Goal: Task Accomplishment & Management: Complete application form

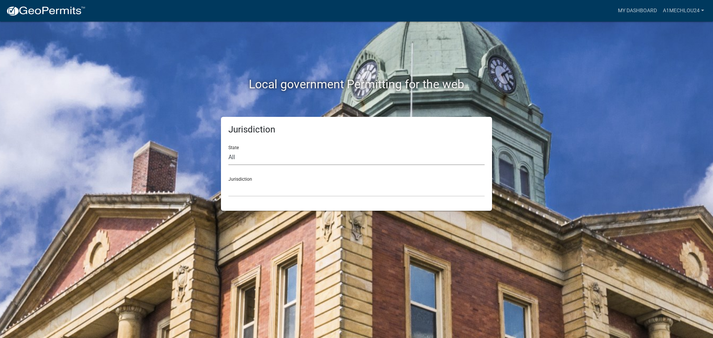
click at [237, 160] on select "All [US_STATE] [US_STATE] [US_STATE] [US_STATE] [US_STATE] [US_STATE] [US_STATE…" at bounding box center [356, 157] width 256 height 15
select select "[US_STATE]"
click at [228, 150] on select "All [US_STATE] [US_STATE] [US_STATE] [US_STATE] [US_STATE] [US_STATE] [US_STATE…" at bounding box center [356, 157] width 256 height 15
click at [242, 192] on select "City of [GEOGRAPHIC_DATA], [US_STATE] City of [GEOGRAPHIC_DATA], [US_STATE] Cit…" at bounding box center [356, 189] width 256 height 15
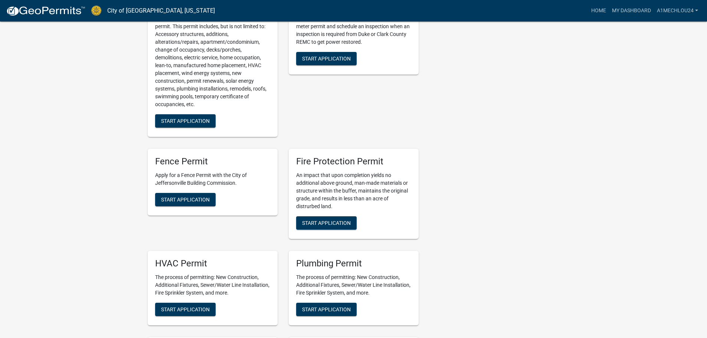
scroll to position [223, 0]
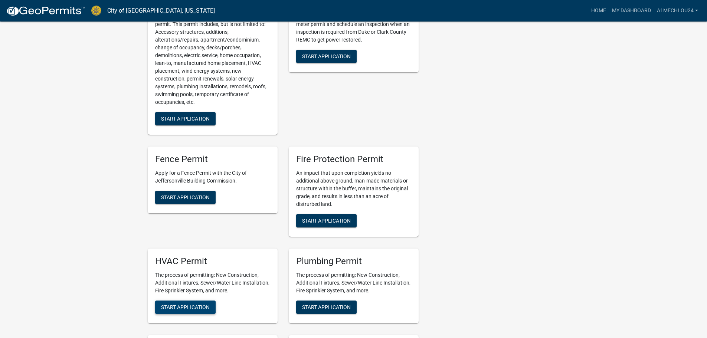
click at [190, 304] on span "Start Application" at bounding box center [185, 307] width 49 height 6
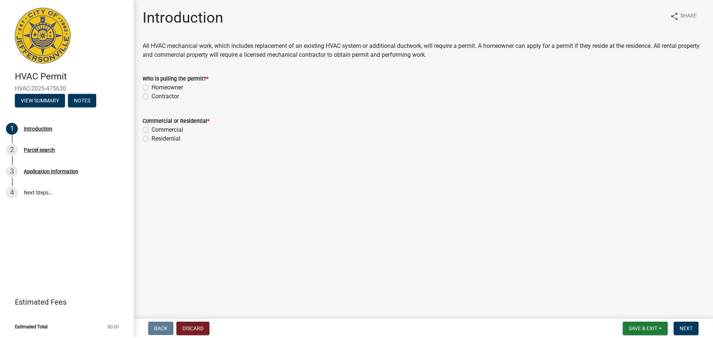
click at [151, 96] on label "Contractor" at bounding box center [164, 96] width 27 height 9
click at [151, 96] on input "Contractor" at bounding box center [153, 94] width 5 height 5
radio input "true"
click at [151, 140] on label "Residential" at bounding box center [165, 138] width 29 height 9
click at [151, 139] on input "Residential" at bounding box center [153, 136] width 5 height 5
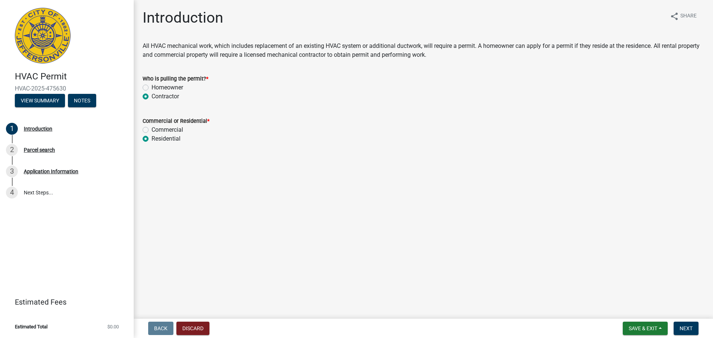
radio input "true"
click at [695, 326] on button "Next" at bounding box center [686, 328] width 25 height 13
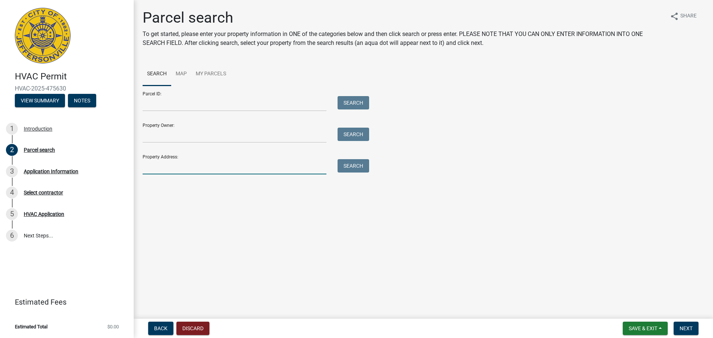
click at [149, 167] on input "Property Address:" at bounding box center [235, 166] width 184 height 15
click at [147, 135] on input "Property Owner:" at bounding box center [235, 135] width 184 height 15
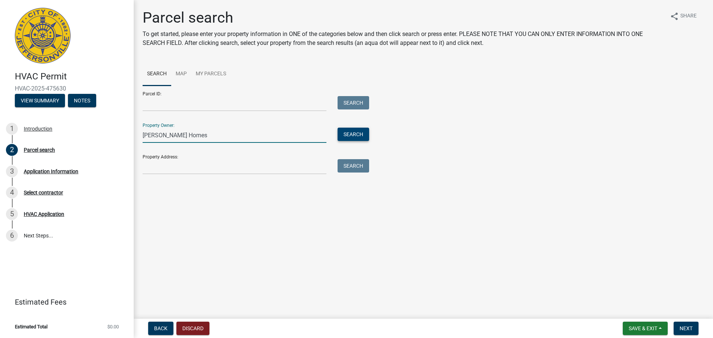
type input "[PERSON_NAME] Homes"
click at [359, 136] on button "Search" at bounding box center [354, 134] width 32 height 13
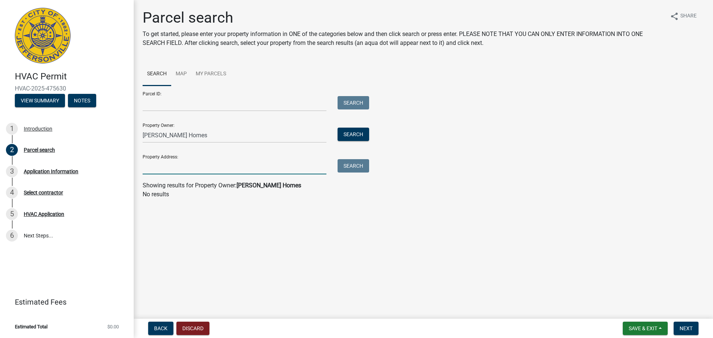
click at [183, 171] on input "Property Address:" at bounding box center [235, 166] width 184 height 15
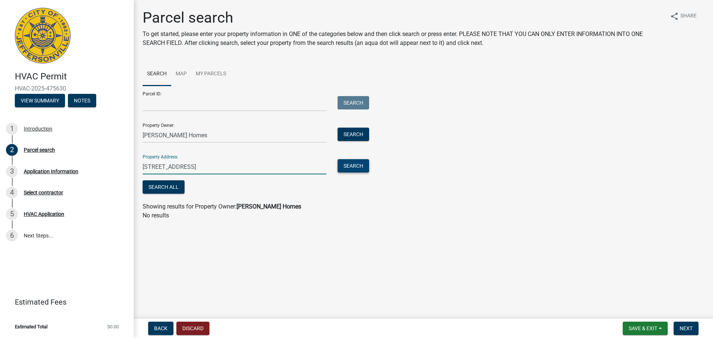
type input "[STREET_ADDRESS]"
click at [356, 168] on button "Search" at bounding box center [354, 165] width 32 height 13
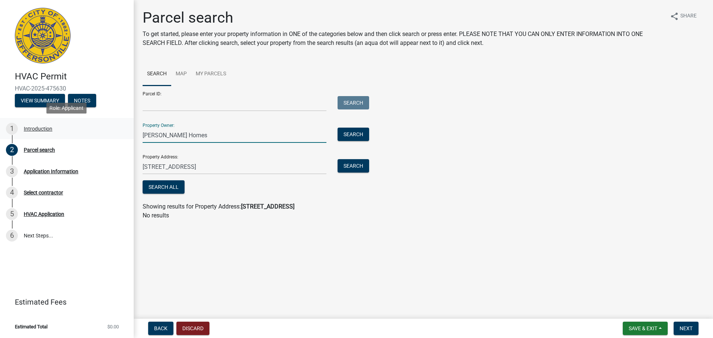
drag, startPoint x: 136, startPoint y: 135, endPoint x: 118, endPoint y: 137, distance: 17.6
click at [118, 137] on div "HVAC Permit HVAC-2025-475630 View Summary Notes 1 Introduction 2 Parcel search …" at bounding box center [356, 169] width 713 height 338
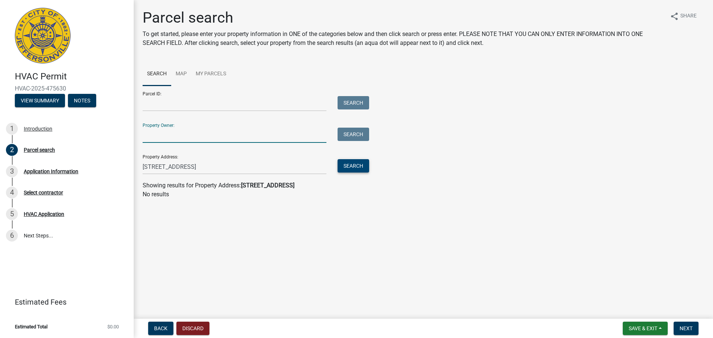
click at [362, 167] on button "Search" at bounding box center [354, 165] width 32 height 13
